Goal: Task Accomplishment & Management: Use online tool/utility

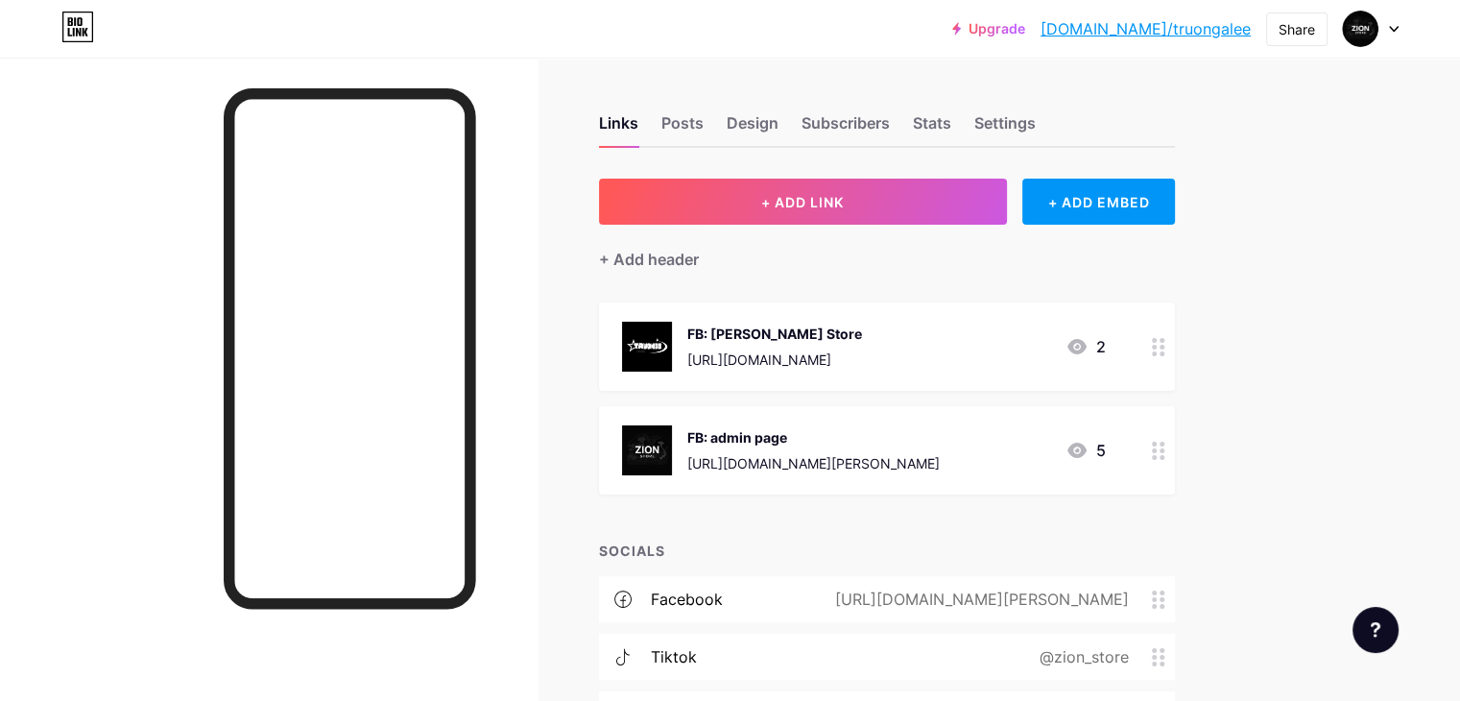
click at [917, 446] on div "FB: admin page [URL][DOMAIN_NAME][PERSON_NAME]" at bounding box center [813, 450] width 252 height 50
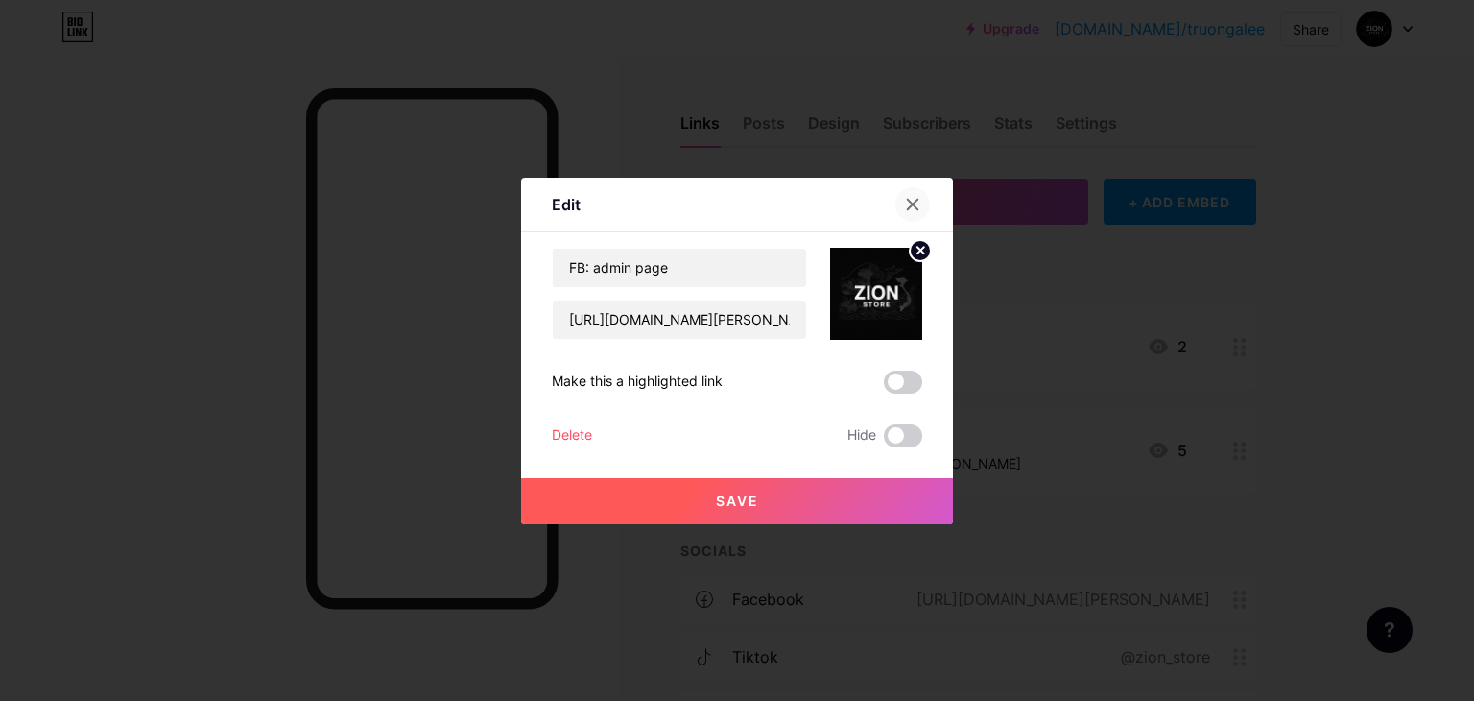
click at [921, 200] on div at bounding box center [912, 204] width 35 height 35
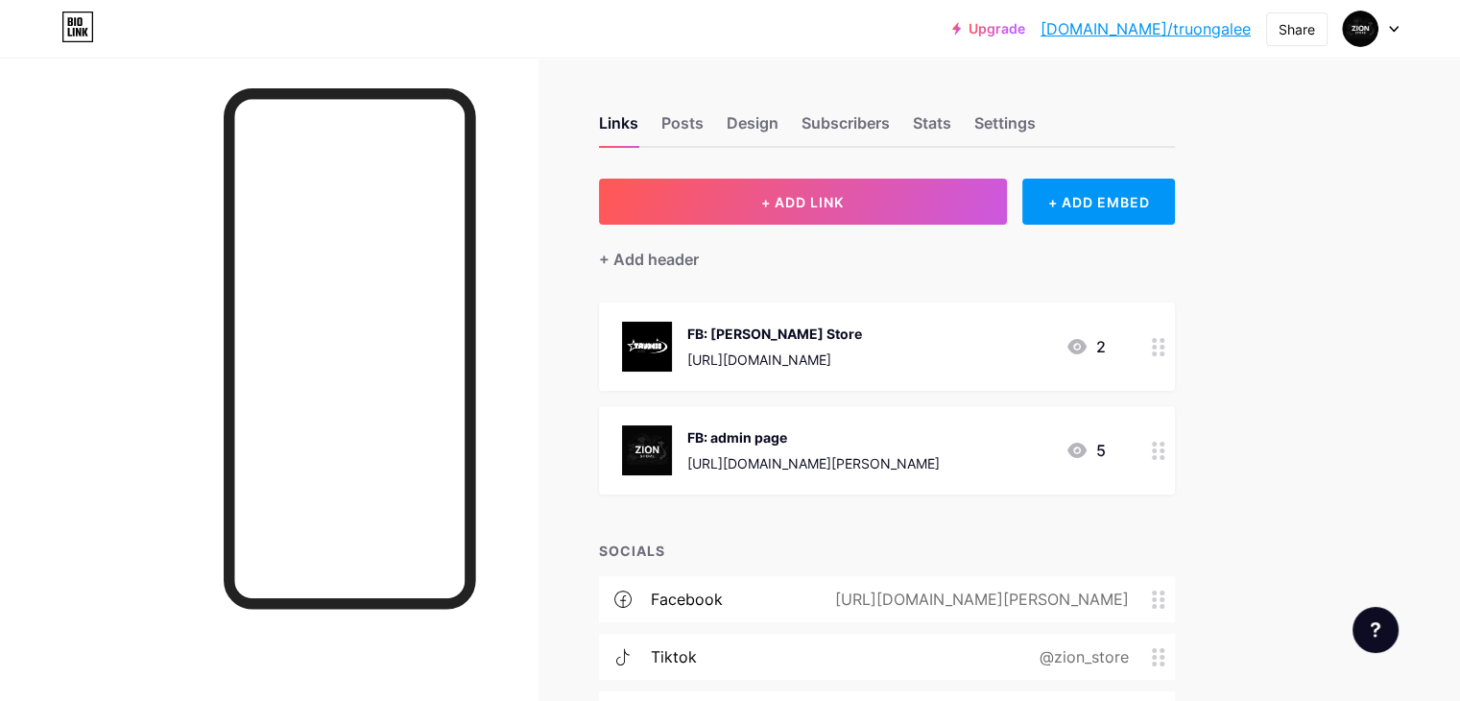
click at [865, 446] on div "FB: admin page [URL][DOMAIN_NAME][PERSON_NAME]" at bounding box center [813, 450] width 252 height 50
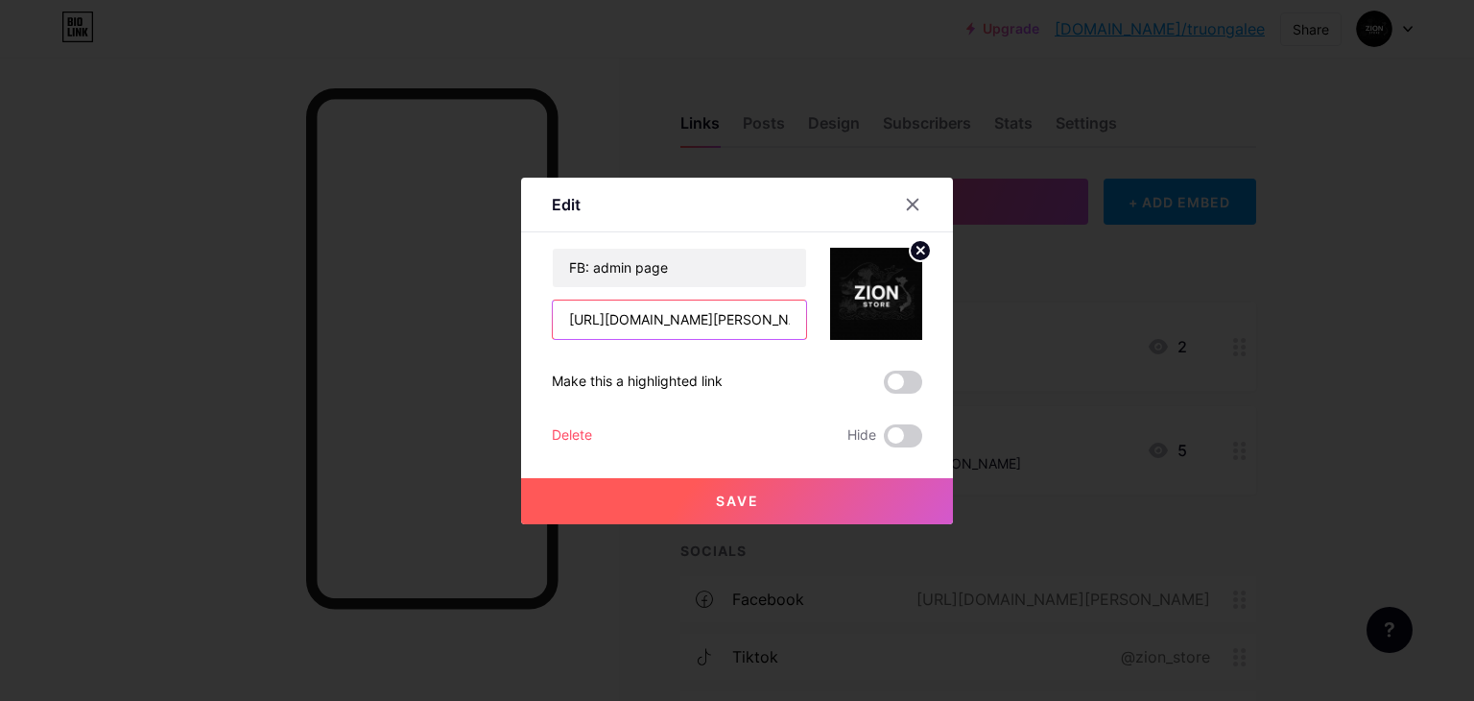
click at [778, 317] on input "[URL][DOMAIN_NAME][PERSON_NAME]" at bounding box center [679, 319] width 253 height 38
click at [798, 317] on input "[URL][DOMAIN_NAME][PERSON_NAME]" at bounding box center [679, 319] width 253 height 38
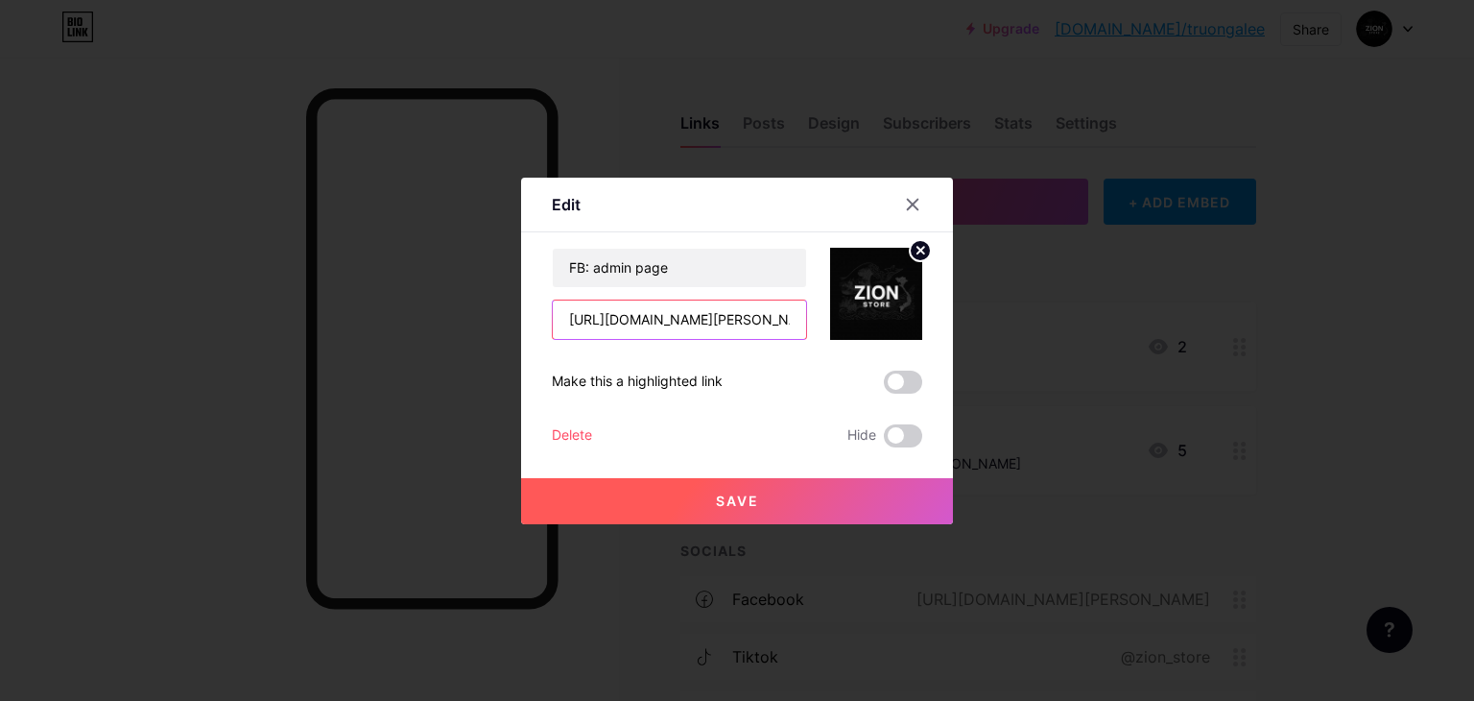
click at [798, 317] on input "[URL][DOMAIN_NAME][PERSON_NAME]" at bounding box center [679, 319] width 253 height 38
click at [781, 317] on input "[URL][DOMAIN_NAME][PERSON_NAME]" at bounding box center [679, 319] width 253 height 38
click at [725, 314] on input "[URL][DOMAIN_NAME][PERSON_NAME]" at bounding box center [679, 319] width 253 height 38
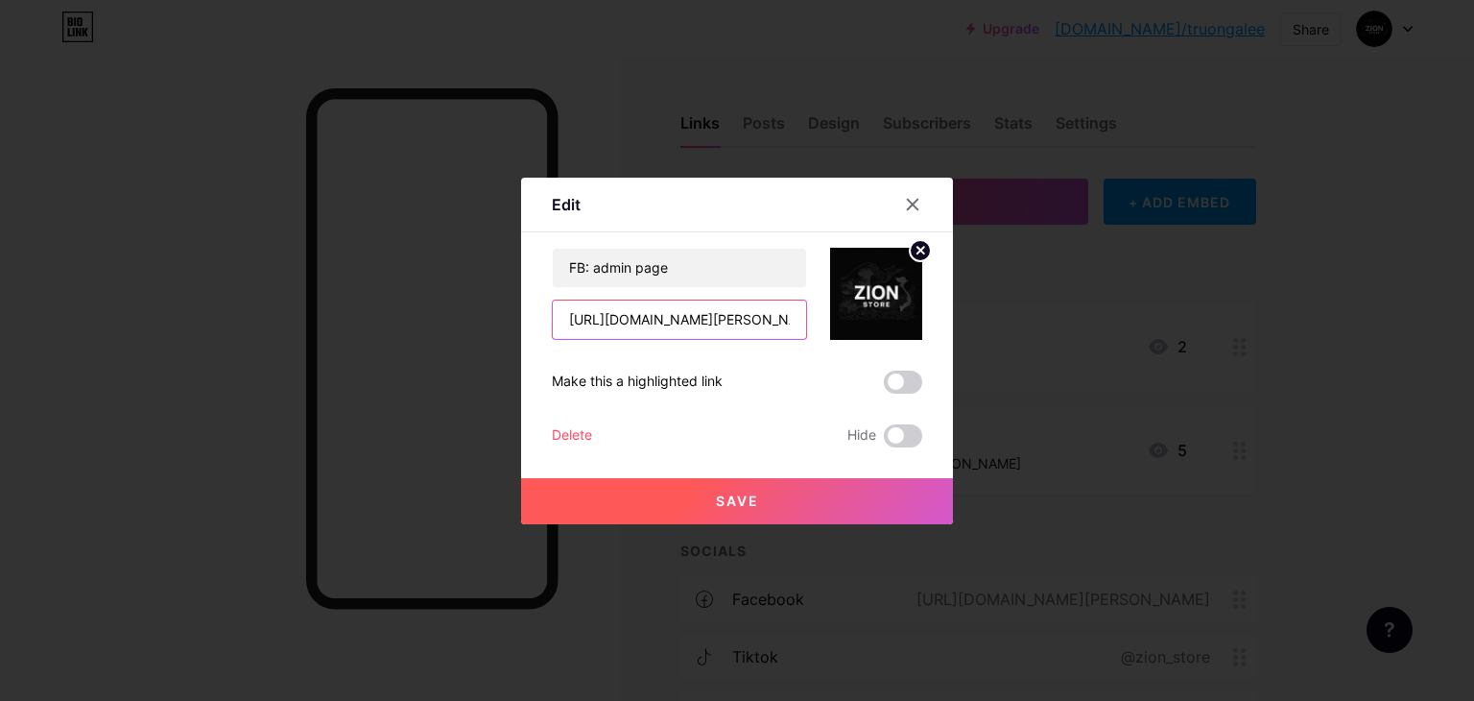
click at [725, 314] on input "[URL][DOMAIN_NAME][PERSON_NAME]" at bounding box center [679, 319] width 253 height 38
